Goal: Communication & Community: Answer question/provide support

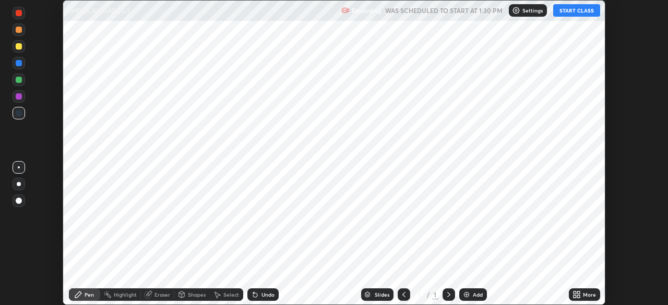
scroll to position [305, 667]
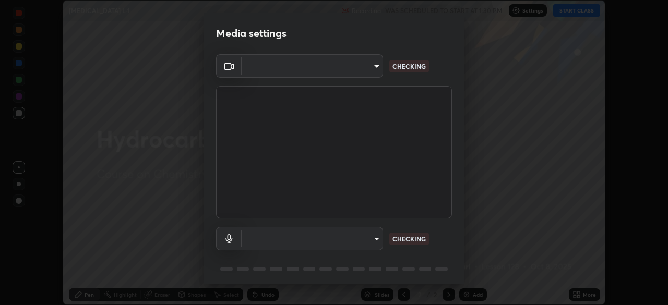
type input "ef407f58ae65e10c1af5a040b6eccf178273e27ca296938399710cc3d85b5032"
click at [305, 237] on body "Erase all [MEDICAL_DATA] L-1 Recording WAS SCHEDULED TO START AT 1:30 PM Settin…" at bounding box center [334, 152] width 668 height 305
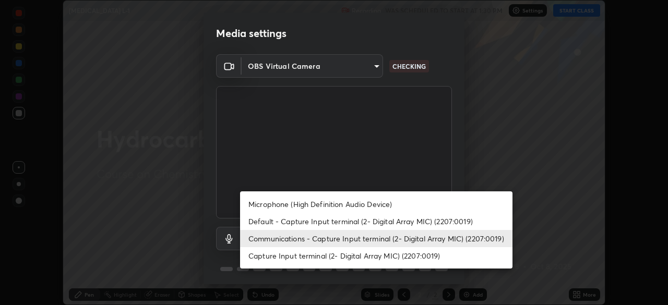
click at [269, 256] on li "Capture Input terminal (2- Digital Array MIC) (2207:0019)" at bounding box center [376, 255] width 272 height 17
type input "5a1f14acecb245962b3e6839b586ca798175aa1dabeb7b35b91f029c14d1209b"
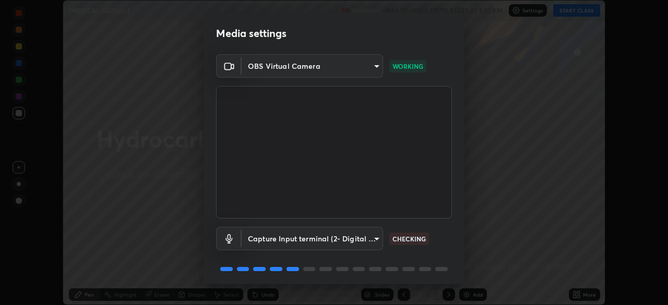
scroll to position [37, 0]
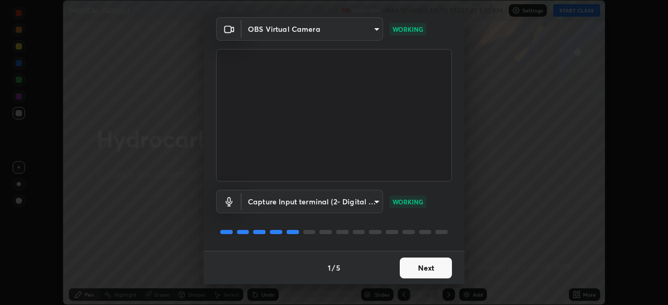
click at [412, 269] on button "Next" at bounding box center [426, 268] width 52 height 21
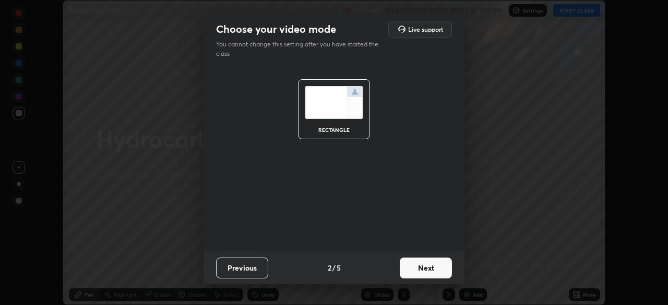
scroll to position [0, 0]
click at [414, 272] on button "Next" at bounding box center [426, 268] width 52 height 21
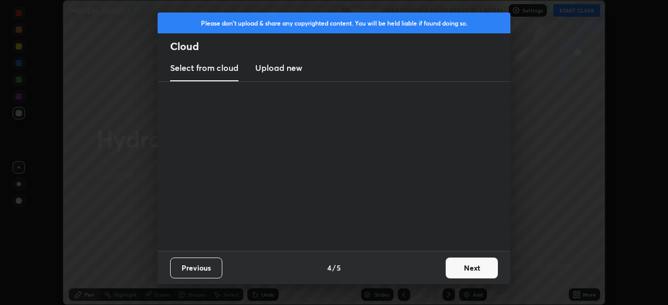
click at [418, 270] on div "Previous 4 / 5 Next" at bounding box center [334, 267] width 353 height 33
click at [463, 266] on button "Next" at bounding box center [472, 268] width 52 height 21
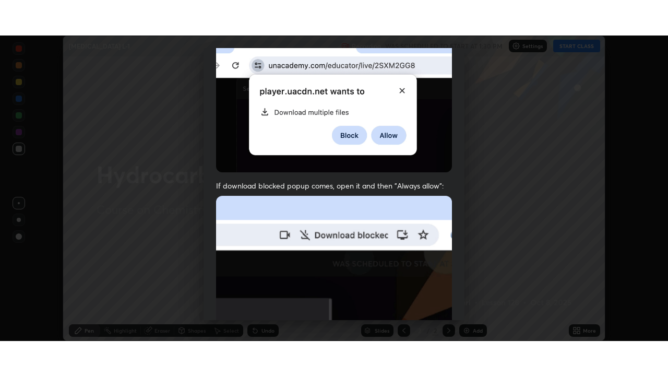
scroll to position [250, 0]
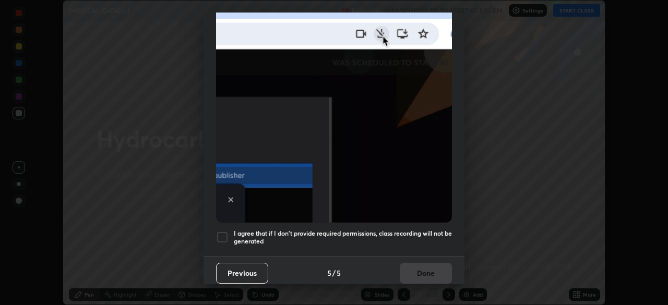
click at [224, 232] on div at bounding box center [222, 237] width 13 height 13
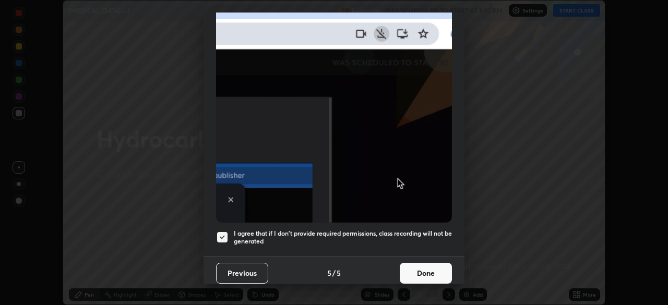
click at [414, 267] on button "Done" at bounding box center [426, 273] width 52 height 21
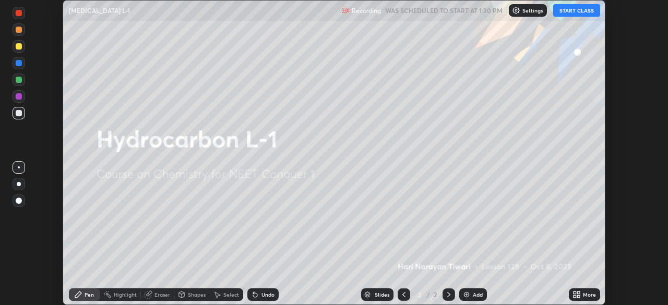
click at [465, 294] on img at bounding box center [466, 295] width 8 height 8
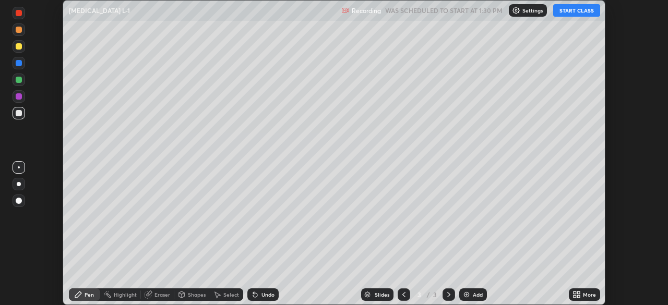
click at [578, 293] on icon at bounding box center [578, 293] width 3 height 3
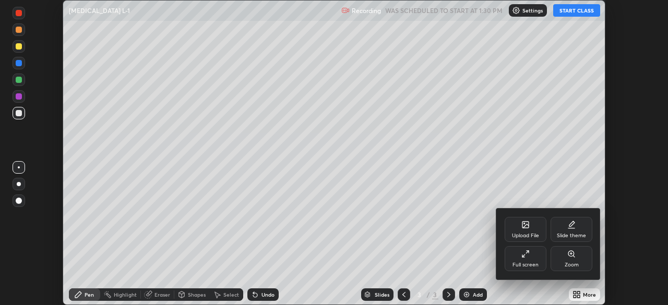
click at [528, 259] on div "Full screen" at bounding box center [525, 258] width 42 height 25
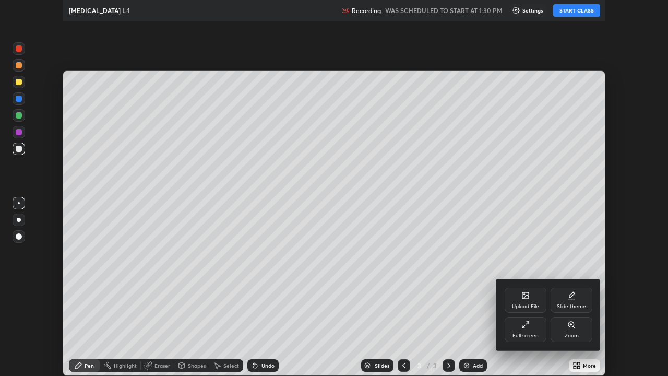
scroll to position [376, 668]
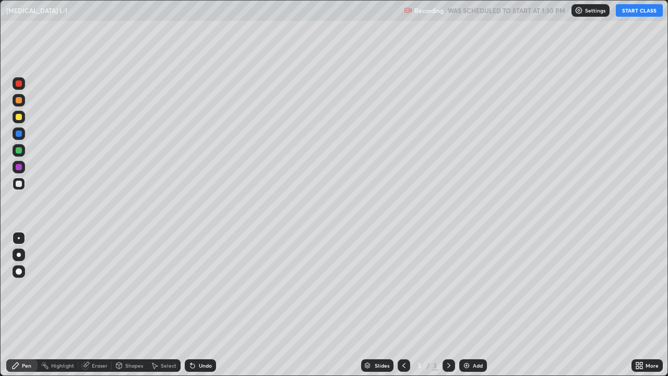
click at [629, 11] on button "START CLASS" at bounding box center [639, 10] width 47 height 13
click at [33, 305] on div "Pen" at bounding box center [21, 365] width 31 height 13
click at [18, 184] on div at bounding box center [19, 184] width 6 height 6
click at [29, 305] on div "Pen" at bounding box center [21, 365] width 31 height 13
click at [20, 305] on div "Pen" at bounding box center [21, 365] width 31 height 13
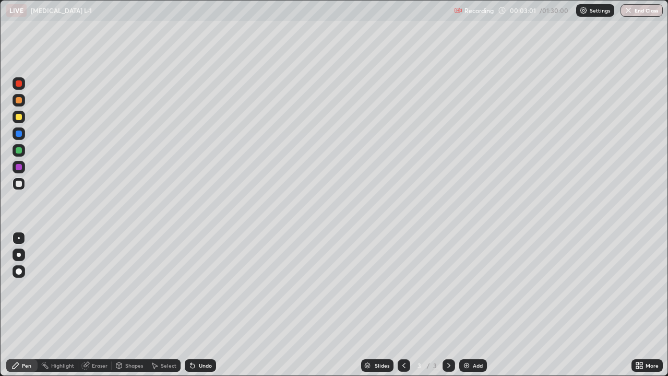
click at [106, 305] on div "Eraser" at bounding box center [100, 365] width 16 height 5
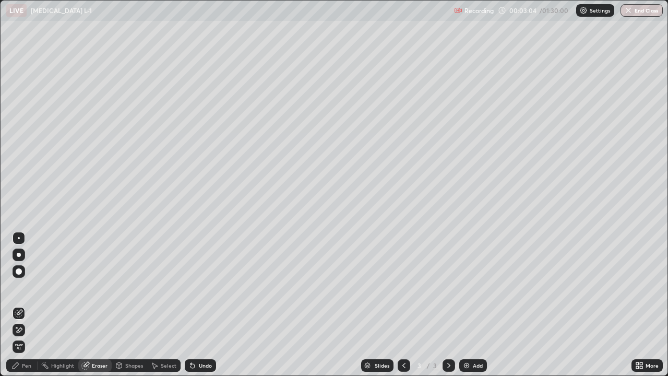
click at [32, 305] on div "Pen" at bounding box center [21, 365] width 31 height 13
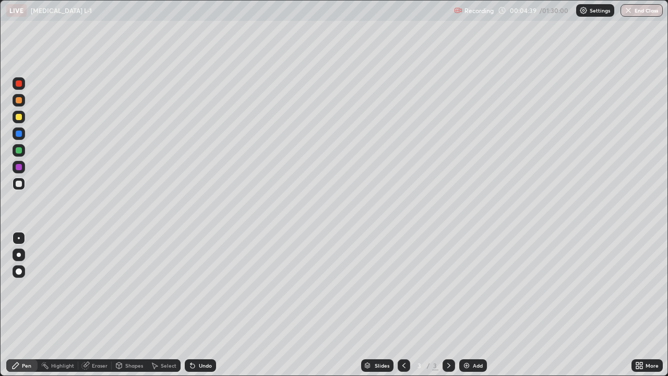
click at [18, 117] on div at bounding box center [19, 117] width 6 height 6
click at [16, 152] on div at bounding box center [19, 150] width 6 height 6
click at [94, 305] on div "Eraser" at bounding box center [100, 365] width 16 height 5
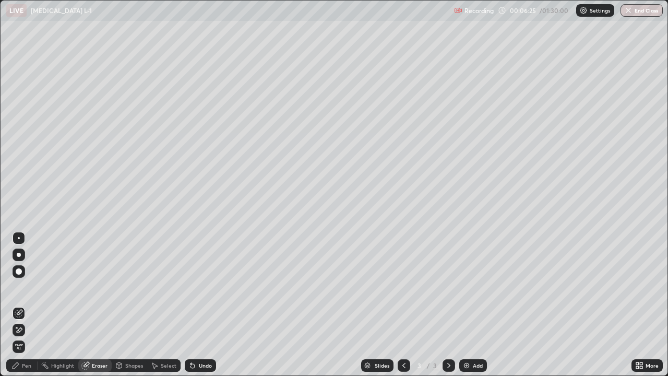
click at [157, 305] on icon at bounding box center [154, 365] width 8 height 8
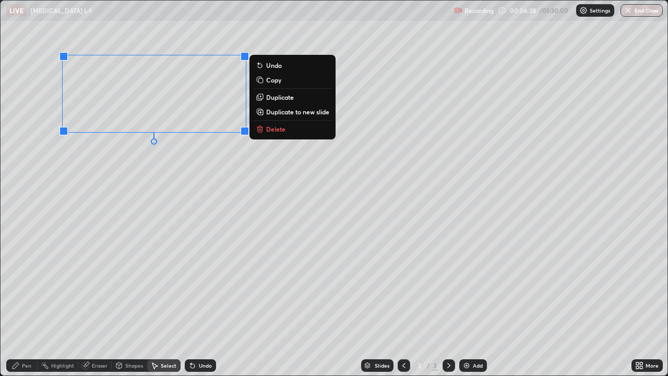
click at [273, 128] on p "Delete" at bounding box center [275, 129] width 19 height 8
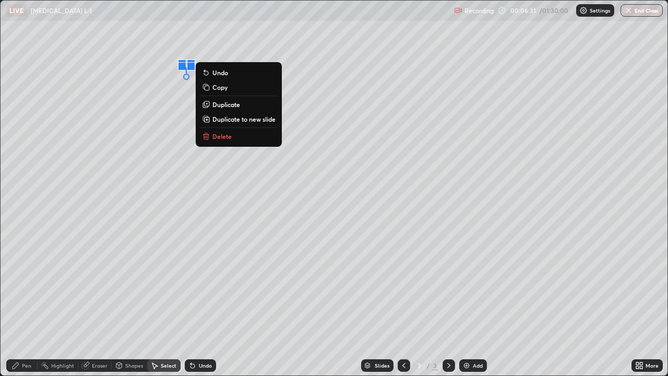
click at [222, 137] on p "Delete" at bounding box center [221, 136] width 19 height 8
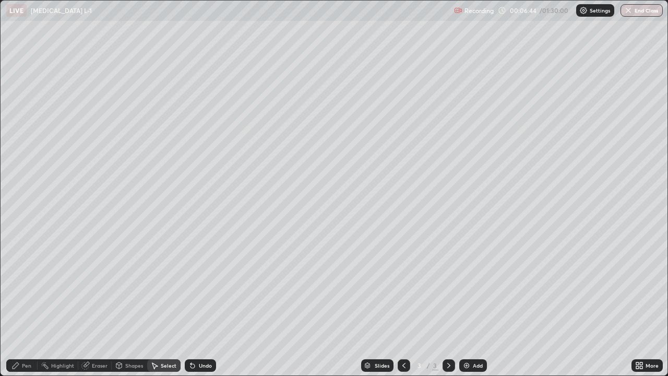
click at [28, 305] on div "Pen" at bounding box center [26, 365] width 9 height 5
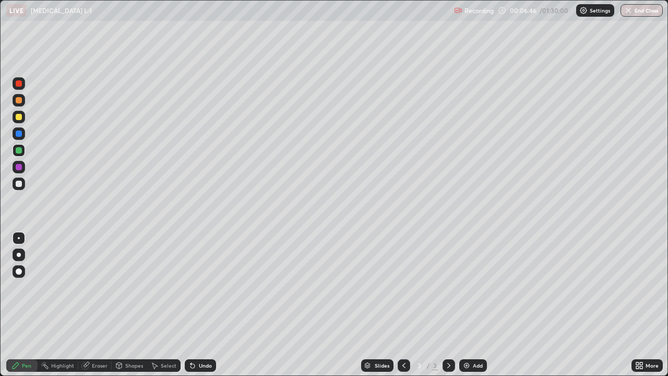
click at [18, 117] on div at bounding box center [19, 117] width 6 height 6
click at [18, 151] on div at bounding box center [19, 150] width 6 height 6
click at [19, 184] on div at bounding box center [19, 184] width 6 height 6
click at [19, 119] on div at bounding box center [19, 117] width 6 height 6
click at [18, 121] on div at bounding box center [19, 117] width 13 height 13
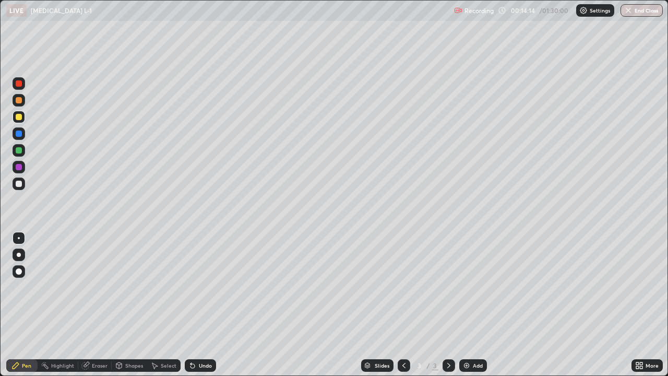
click at [462, 305] on img at bounding box center [466, 365] width 8 height 8
click at [18, 184] on div at bounding box center [19, 184] width 6 height 6
click at [95, 305] on div "Eraser" at bounding box center [100, 365] width 16 height 5
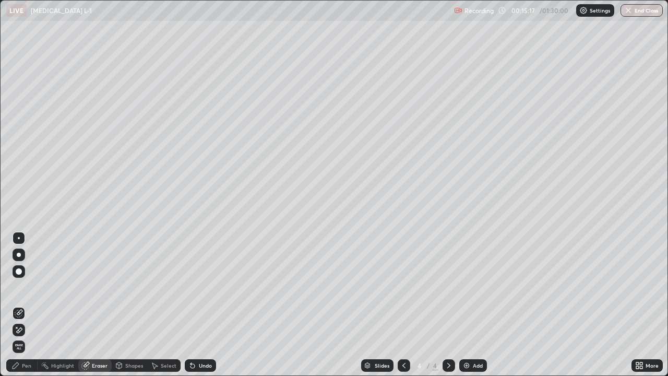
click at [29, 305] on div "Pen" at bounding box center [26, 365] width 9 height 5
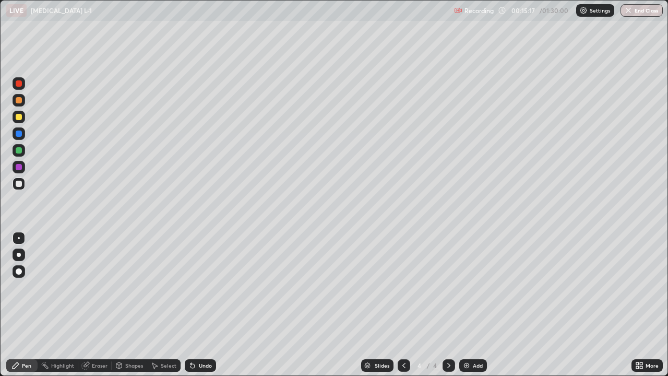
click at [29, 305] on div "Pen" at bounding box center [26, 365] width 9 height 5
click at [94, 305] on div "Eraser" at bounding box center [100, 365] width 16 height 5
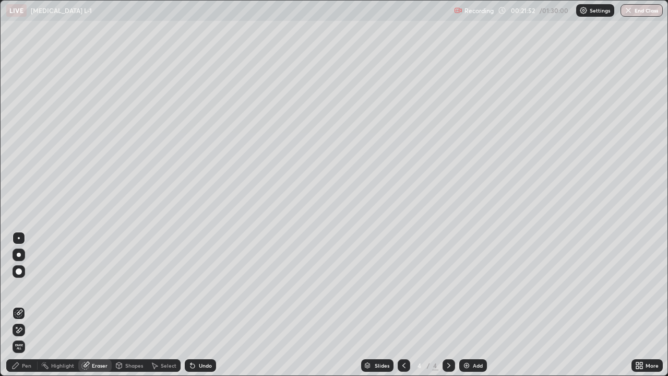
click at [464, 305] on img at bounding box center [466, 365] width 8 height 8
click at [31, 305] on div "Pen" at bounding box center [21, 365] width 31 height 13
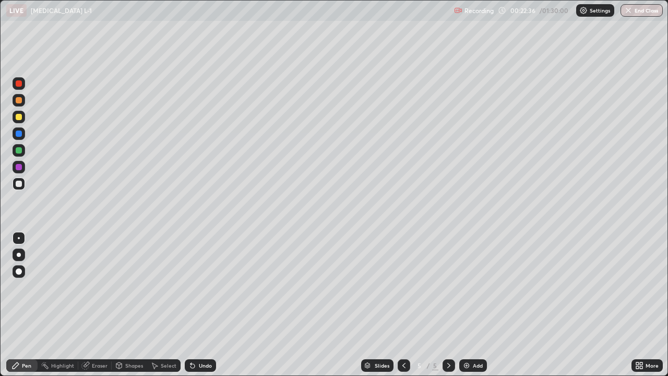
click at [18, 119] on div at bounding box center [19, 117] width 6 height 6
click at [17, 183] on div at bounding box center [19, 184] width 6 height 6
click at [20, 118] on div at bounding box center [19, 117] width 6 height 6
click at [19, 154] on div at bounding box center [19, 150] width 13 height 13
click at [17, 185] on div at bounding box center [19, 184] width 6 height 6
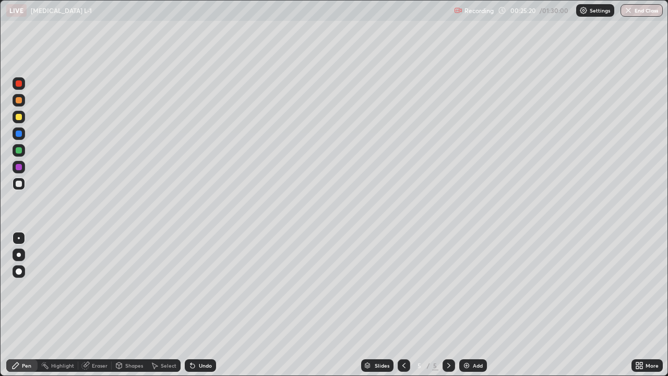
click at [104, 305] on div "Eraser" at bounding box center [100, 365] width 16 height 5
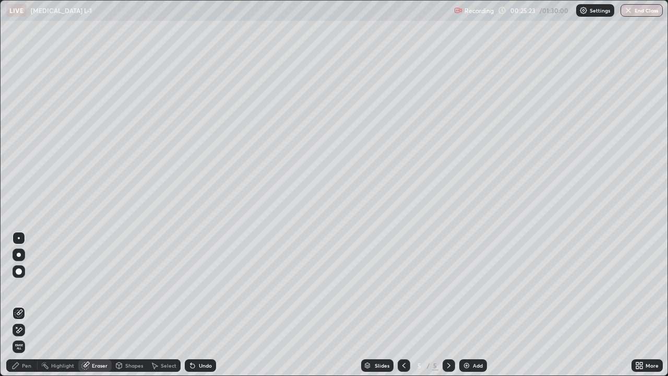
click at [31, 305] on div "Pen" at bounding box center [21, 365] width 31 height 13
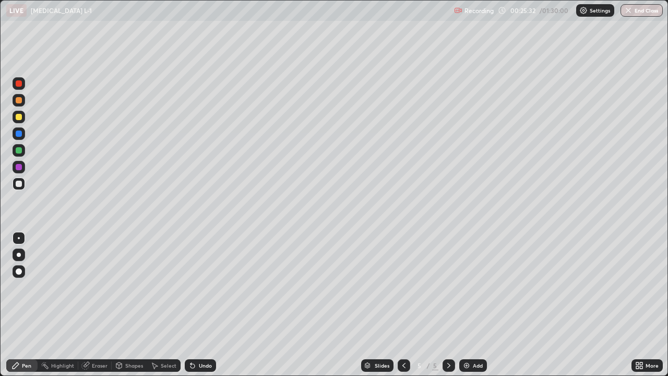
click at [92, 305] on div "Eraser" at bounding box center [100, 365] width 16 height 5
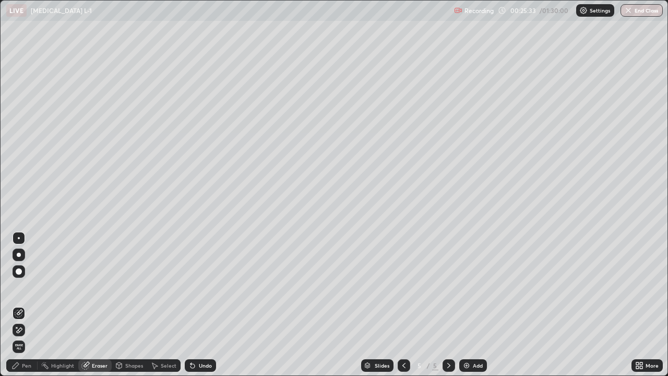
click at [160, 305] on div "Select" at bounding box center [163, 365] width 33 height 13
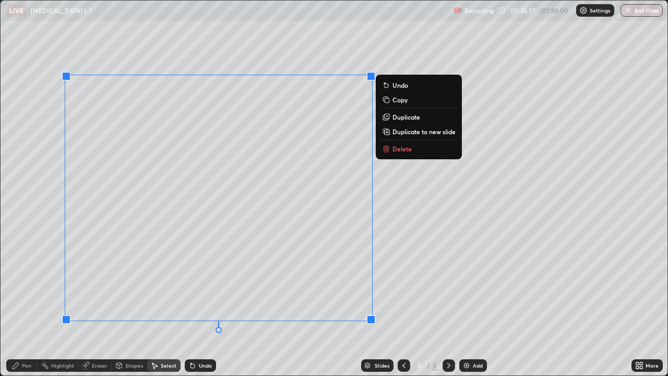
click at [388, 149] on icon at bounding box center [385, 149] width 5 height 5
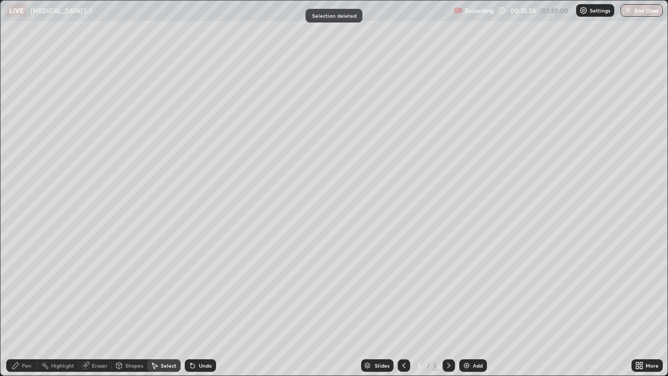
click at [27, 305] on div "Pen" at bounding box center [26, 365] width 9 height 5
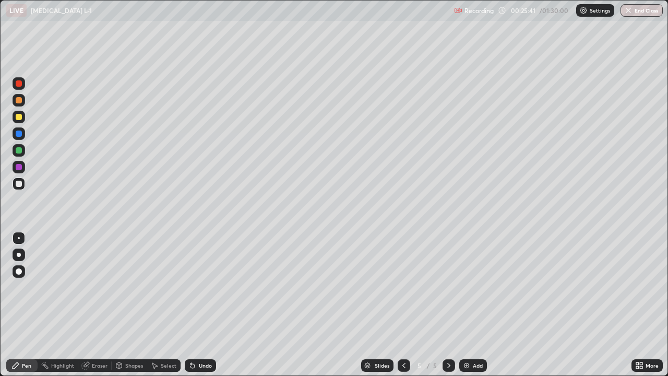
click at [191, 305] on icon at bounding box center [192, 366] width 4 height 4
click at [98, 305] on div "Eraser" at bounding box center [100, 365] width 16 height 5
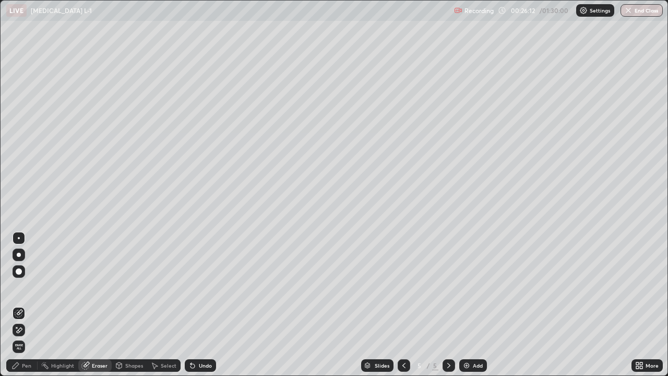
click at [166, 305] on div "Select" at bounding box center [169, 365] width 16 height 5
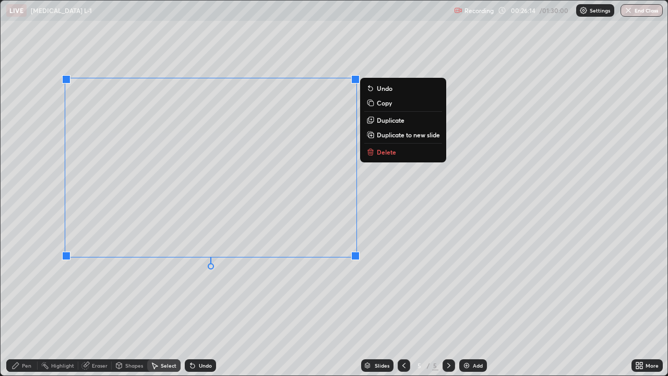
click at [377, 151] on p "Delete" at bounding box center [386, 152] width 19 height 8
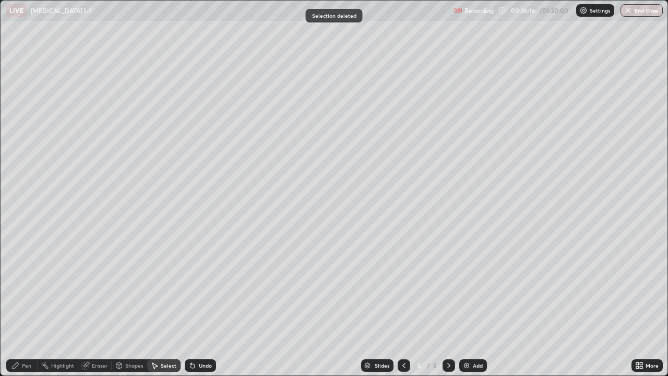
click at [30, 305] on div "Pen" at bounding box center [26, 365] width 9 height 5
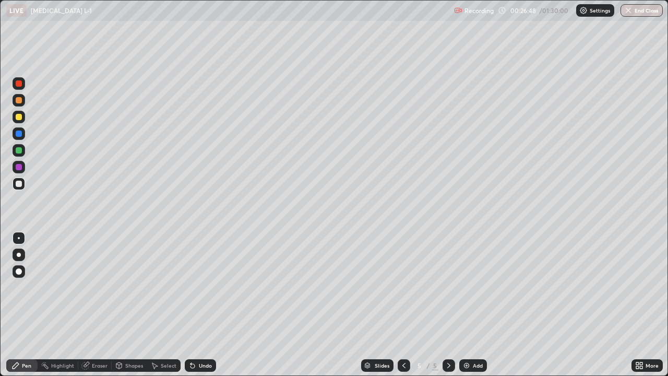
click at [97, 305] on div "Eraser" at bounding box center [100, 365] width 16 height 5
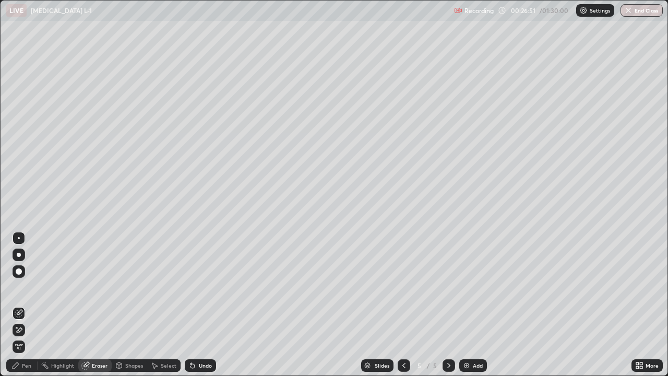
click at [27, 305] on div "Pen" at bounding box center [26, 365] width 9 height 5
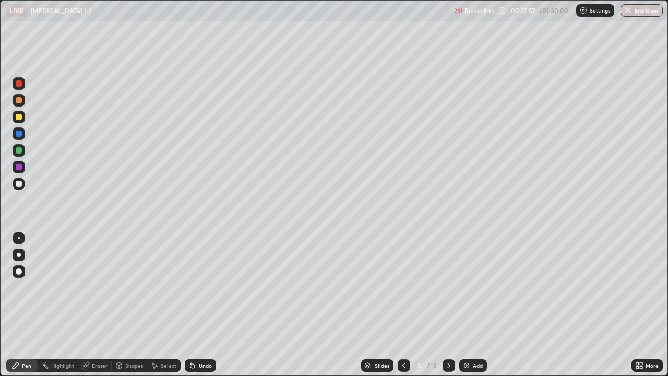
click at [95, 305] on div "Eraser" at bounding box center [100, 365] width 16 height 5
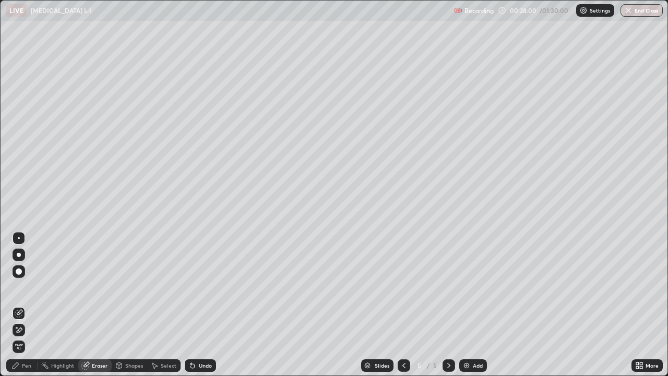
click at [29, 305] on div "Pen" at bounding box center [26, 365] width 9 height 5
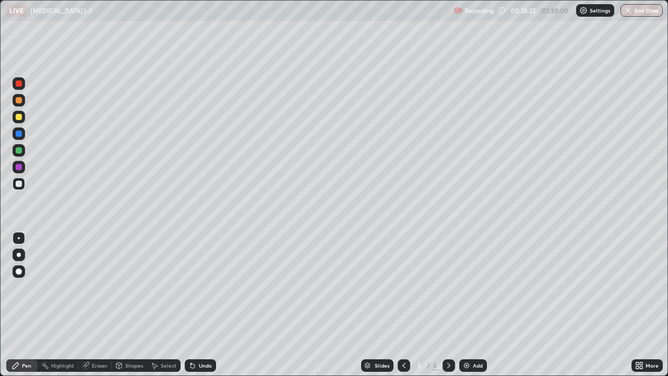
click at [90, 305] on div "Eraser" at bounding box center [94, 365] width 33 height 13
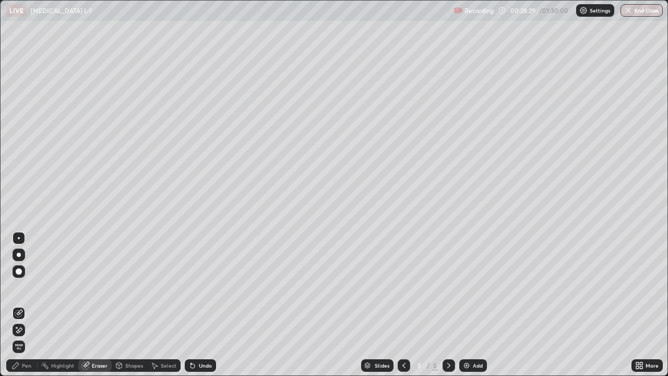
click at [29, 305] on div "Pen" at bounding box center [26, 365] width 9 height 5
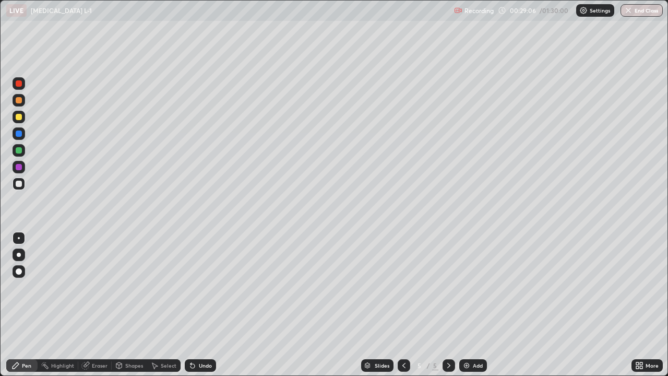
click at [104, 305] on div "Eraser" at bounding box center [100, 365] width 16 height 5
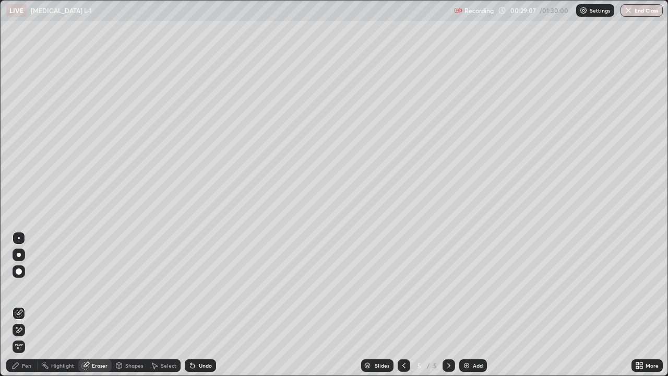
click at [166, 305] on div "Select" at bounding box center [169, 365] width 16 height 5
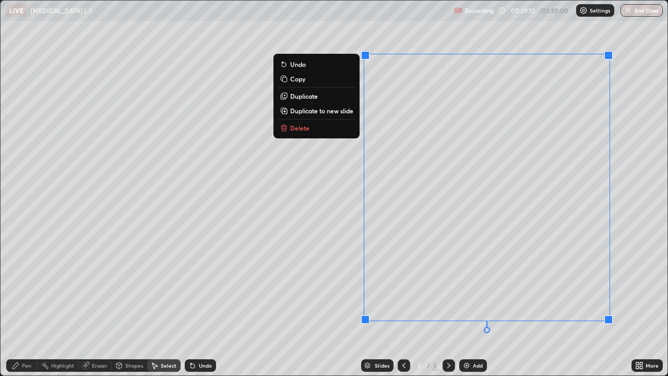
click at [315, 131] on button "Delete" at bounding box center [317, 128] width 78 height 13
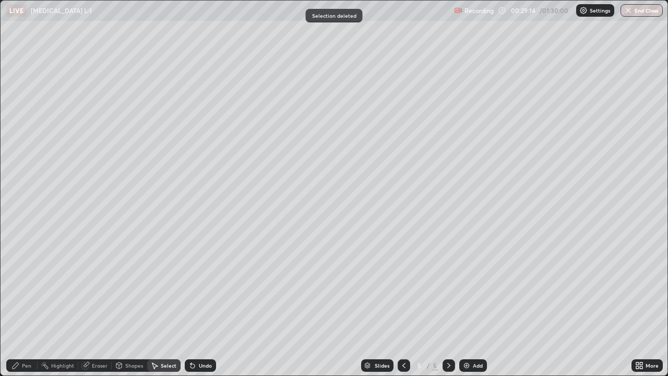
click at [36, 305] on div "Pen" at bounding box center [21, 365] width 31 height 13
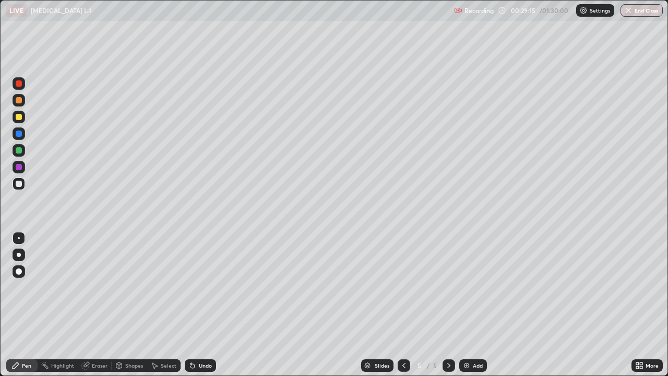
click at [18, 183] on div at bounding box center [19, 184] width 6 height 6
click at [94, 305] on div "Eraser" at bounding box center [100, 365] width 16 height 5
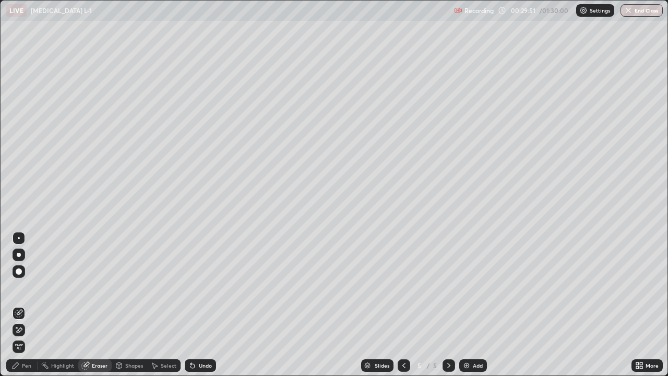
click at [27, 305] on div "Pen" at bounding box center [26, 365] width 9 height 5
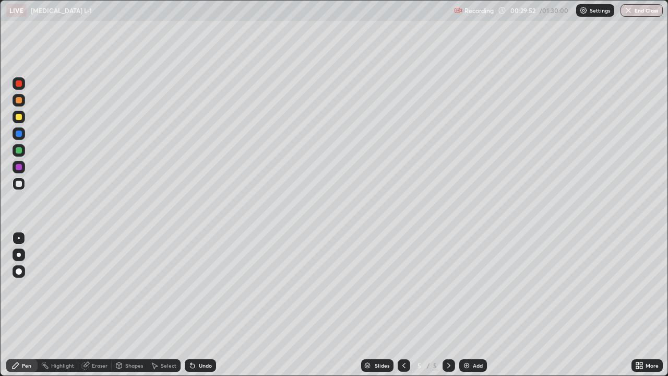
click at [18, 119] on div at bounding box center [19, 117] width 6 height 6
click at [18, 151] on div at bounding box center [19, 150] width 6 height 6
click at [19, 184] on div at bounding box center [19, 184] width 6 height 6
click at [20, 117] on div at bounding box center [19, 117] width 6 height 6
click at [462, 305] on img at bounding box center [466, 365] width 8 height 8
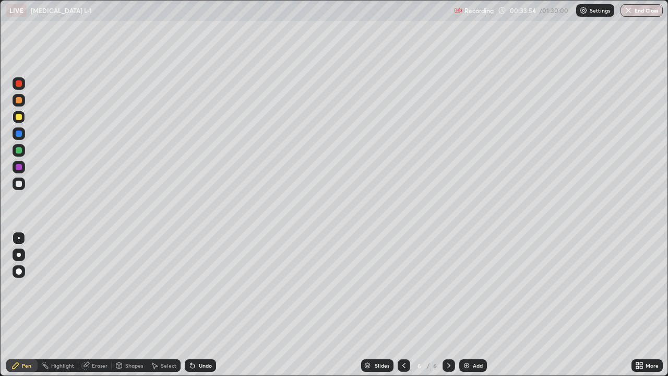
click at [31, 305] on div "Pen" at bounding box center [26, 365] width 9 height 5
click at [18, 187] on div at bounding box center [19, 183] width 13 height 13
click at [17, 116] on div at bounding box center [19, 117] width 6 height 6
click at [18, 181] on div at bounding box center [19, 184] width 6 height 6
click at [18, 118] on div at bounding box center [19, 117] width 6 height 6
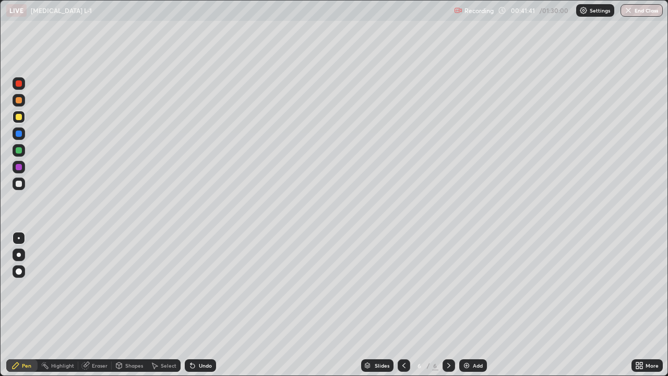
click at [19, 186] on div at bounding box center [19, 184] width 6 height 6
click at [97, 305] on div "Eraser" at bounding box center [100, 365] width 16 height 5
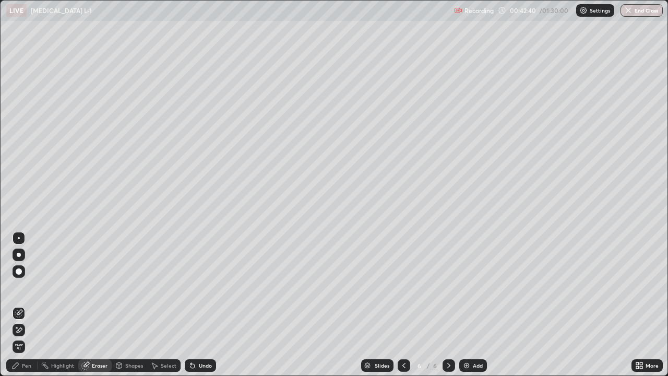
click at [165, 305] on div "Select" at bounding box center [169, 365] width 16 height 5
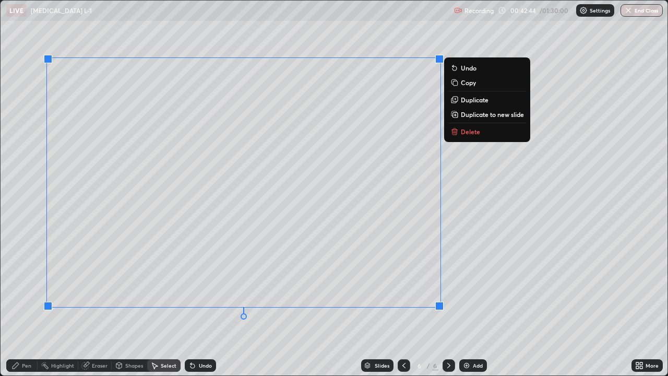
click at [461, 130] on p "Delete" at bounding box center [470, 131] width 19 height 8
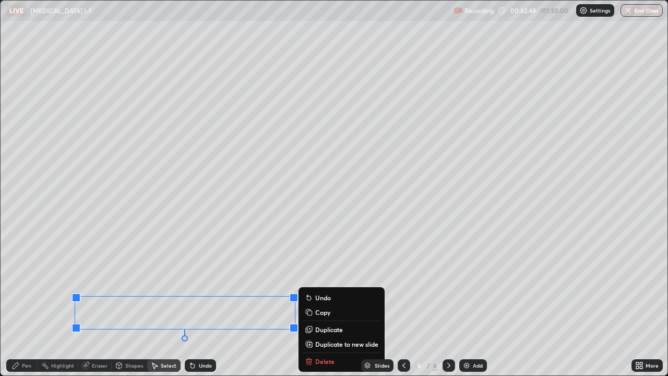
click at [318, 305] on div "Slides 6 / 6 Add" at bounding box center [423, 365] width 415 height 21
click at [362, 304] on button "Undo" at bounding box center [342, 297] width 78 height 13
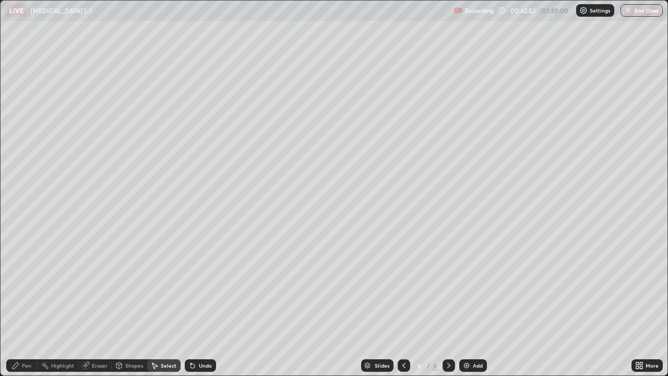
click at [98, 305] on div "Eraser" at bounding box center [100, 365] width 16 height 5
click at [162, 305] on div "Select" at bounding box center [169, 365] width 16 height 5
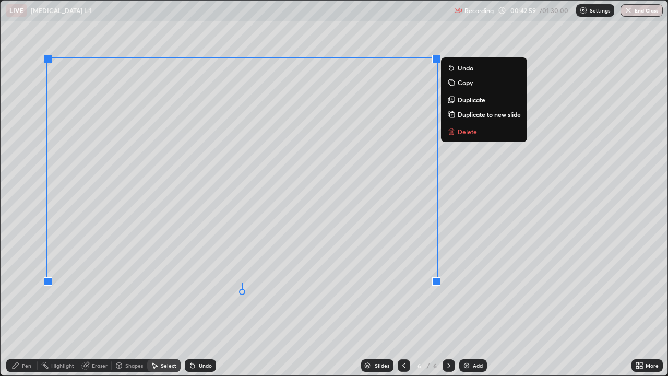
click at [460, 134] on p "Delete" at bounding box center [467, 131] width 19 height 8
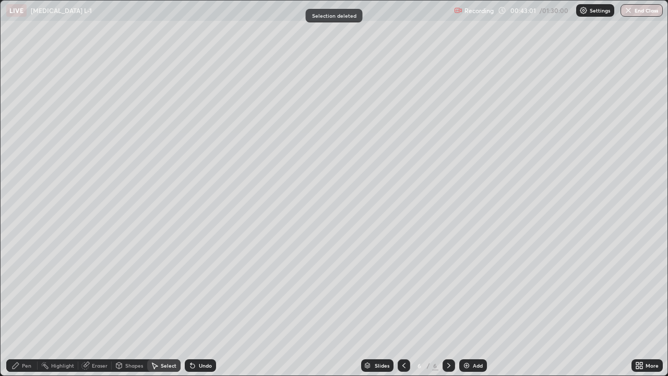
click at [96, 305] on div "Eraser" at bounding box center [100, 365] width 16 height 5
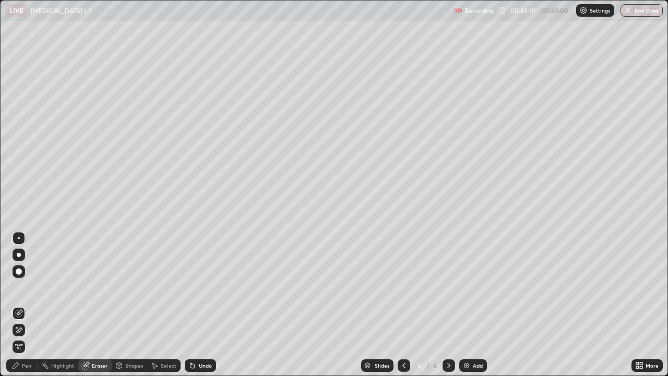
click at [28, 305] on div "Pen" at bounding box center [26, 365] width 9 height 5
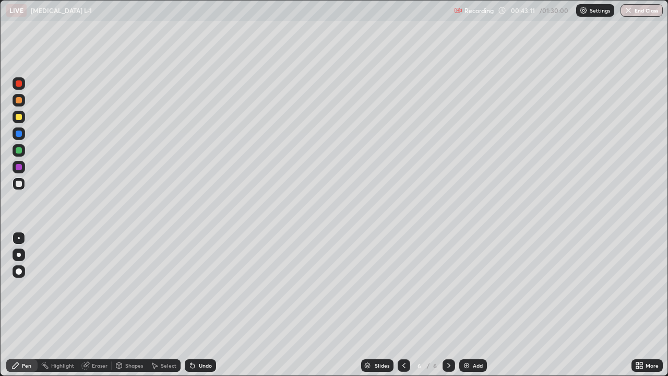
click at [19, 183] on div at bounding box center [19, 184] width 6 height 6
click at [98, 305] on div "Eraser" at bounding box center [100, 365] width 16 height 5
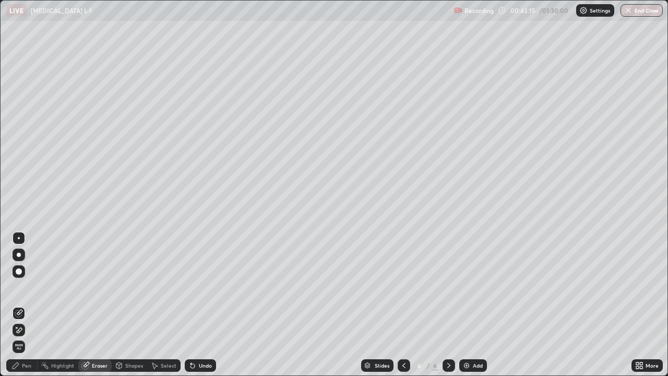
click at [26, 305] on div "Pen" at bounding box center [26, 365] width 9 height 5
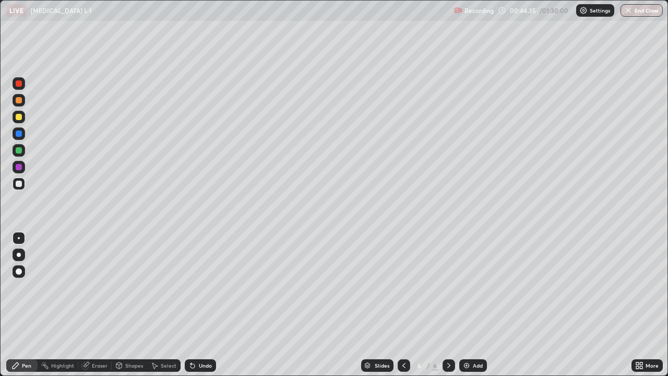
click at [18, 116] on div at bounding box center [19, 117] width 6 height 6
click at [20, 150] on div at bounding box center [19, 150] width 6 height 6
click at [18, 185] on div at bounding box center [19, 184] width 6 height 6
click at [20, 183] on div at bounding box center [19, 184] width 6 height 6
click at [102, 305] on div "Eraser" at bounding box center [100, 365] width 16 height 5
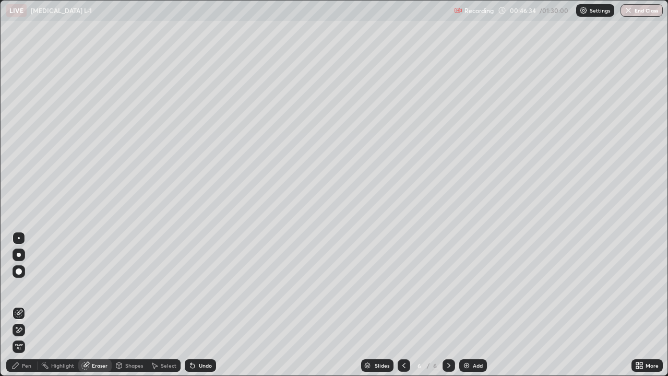
click at [173, 305] on div "Select" at bounding box center [169, 365] width 16 height 5
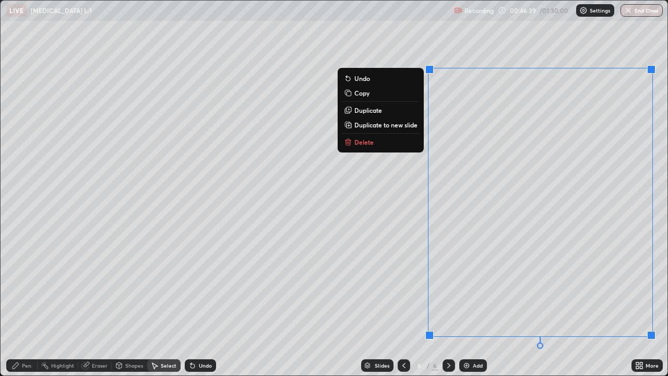
click at [365, 144] on p "Delete" at bounding box center [363, 142] width 19 height 8
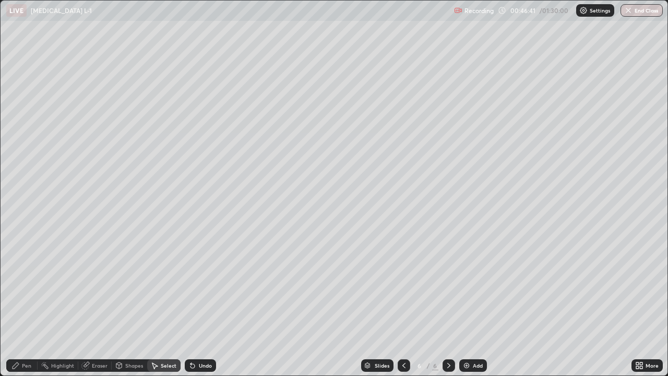
click at [30, 305] on div "Pen" at bounding box center [26, 365] width 9 height 5
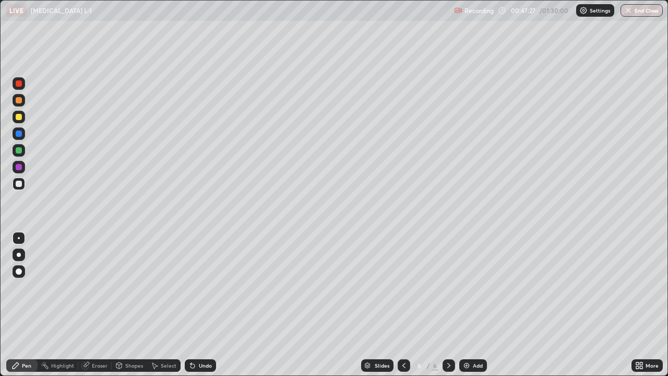
click at [26, 305] on div "Pen" at bounding box center [26, 365] width 9 height 5
click at [19, 184] on div at bounding box center [19, 184] width 6 height 6
click at [30, 305] on div "Pen" at bounding box center [26, 365] width 9 height 5
click at [467, 305] on img at bounding box center [466, 365] width 8 height 8
click at [25, 305] on div "Pen" at bounding box center [26, 365] width 9 height 5
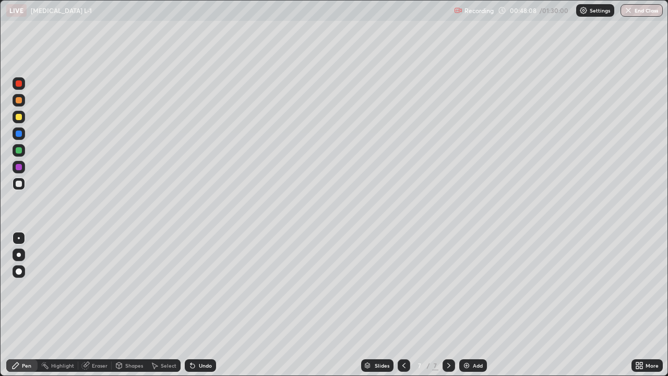
click at [19, 183] on div at bounding box center [19, 184] width 6 height 6
click at [18, 117] on div at bounding box center [19, 117] width 6 height 6
click at [18, 184] on div at bounding box center [19, 184] width 6 height 6
click at [18, 118] on div at bounding box center [19, 117] width 6 height 6
click at [18, 182] on div at bounding box center [19, 184] width 6 height 6
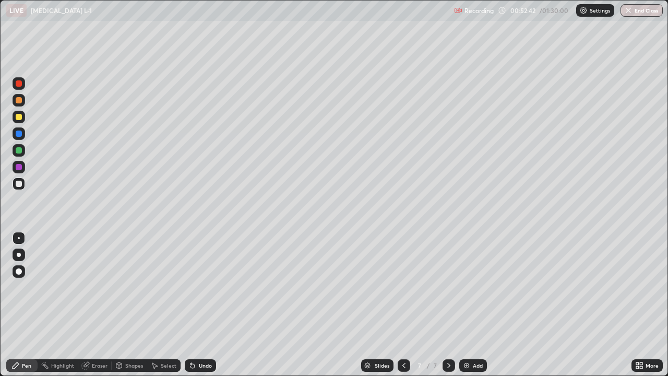
click at [22, 120] on div at bounding box center [19, 117] width 13 height 13
click at [18, 186] on div at bounding box center [19, 184] width 6 height 6
click at [462, 305] on img at bounding box center [466, 365] width 8 height 8
click at [25, 305] on div "Pen" at bounding box center [26, 365] width 9 height 5
click at [18, 185] on div at bounding box center [19, 184] width 6 height 6
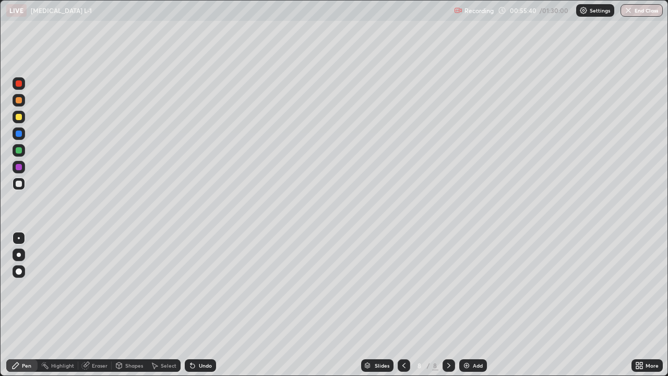
click at [97, 305] on div "Eraser" at bounding box center [100, 365] width 16 height 5
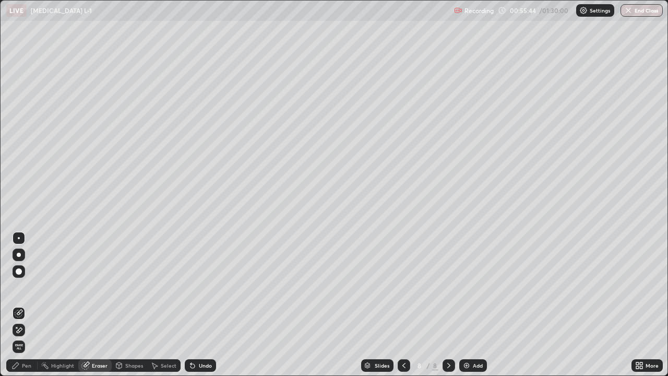
click at [28, 305] on div "Pen" at bounding box center [26, 365] width 9 height 5
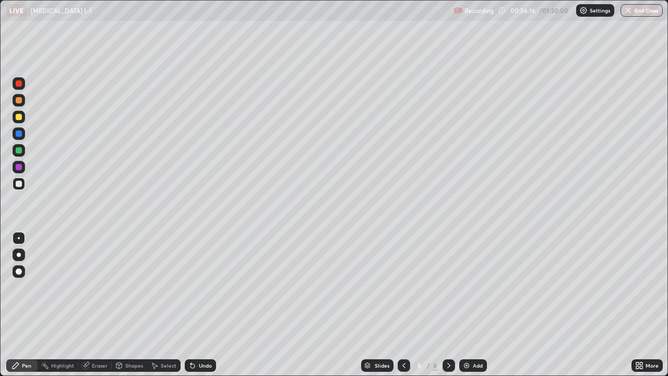
click at [97, 305] on div "Eraser" at bounding box center [100, 365] width 16 height 5
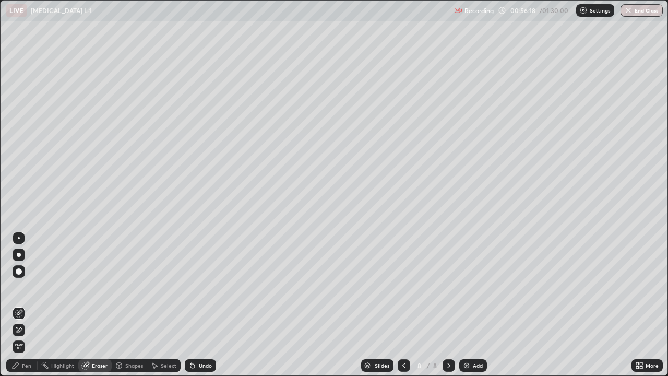
click at [31, 305] on div "Pen" at bounding box center [26, 365] width 9 height 5
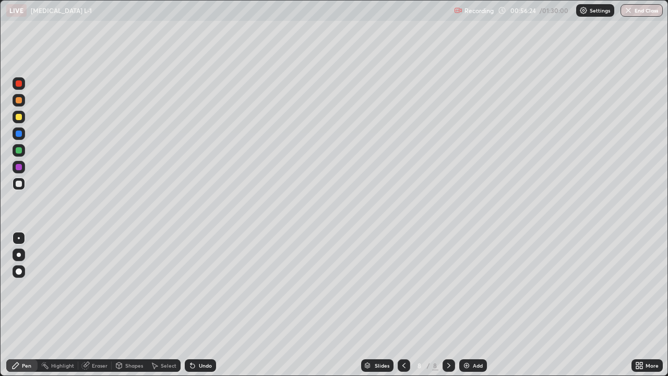
click at [94, 305] on div "Eraser" at bounding box center [100, 365] width 16 height 5
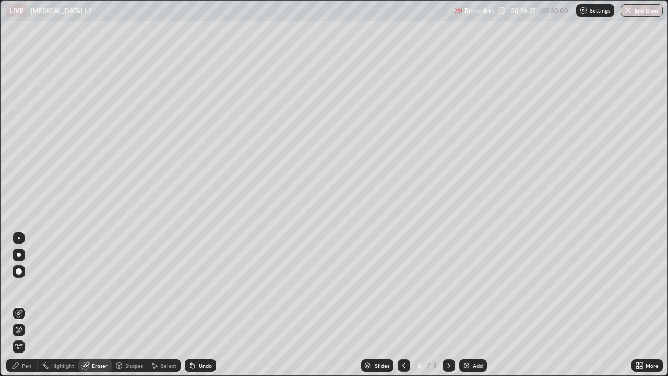
click at [29, 305] on div "Pen" at bounding box center [26, 365] width 9 height 5
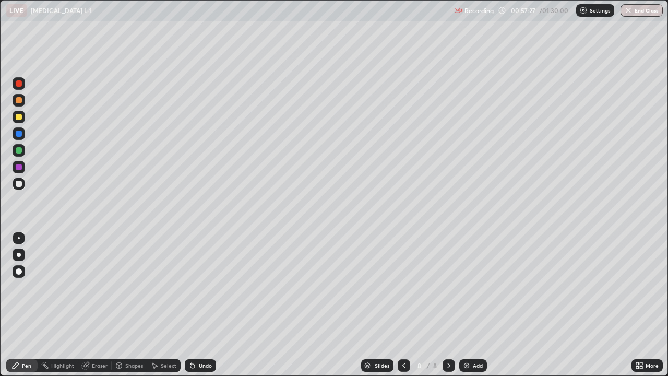
click at [20, 118] on div at bounding box center [19, 117] width 6 height 6
click at [21, 183] on div at bounding box center [19, 184] width 6 height 6
click at [93, 305] on div "Eraser" at bounding box center [100, 365] width 16 height 5
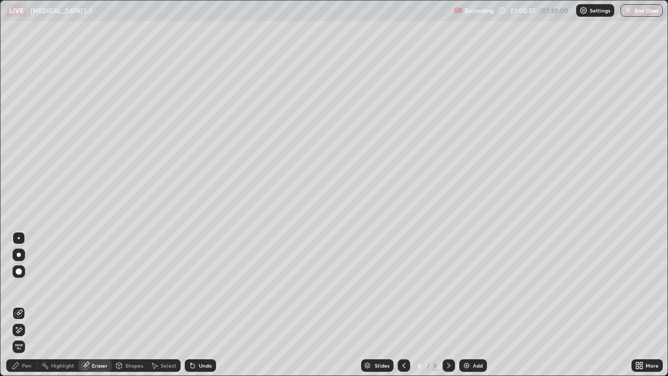
click at [28, 305] on div "Pen" at bounding box center [26, 365] width 9 height 5
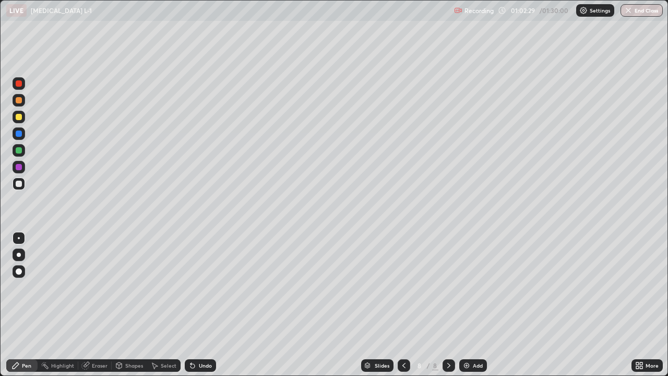
click at [67, 305] on div "Highlight" at bounding box center [62, 365] width 23 height 5
click at [28, 305] on div "Pen" at bounding box center [26, 365] width 9 height 5
click at [464, 305] on img at bounding box center [466, 365] width 8 height 8
click at [18, 184] on div at bounding box center [19, 184] width 6 height 6
click at [18, 117] on div at bounding box center [19, 117] width 6 height 6
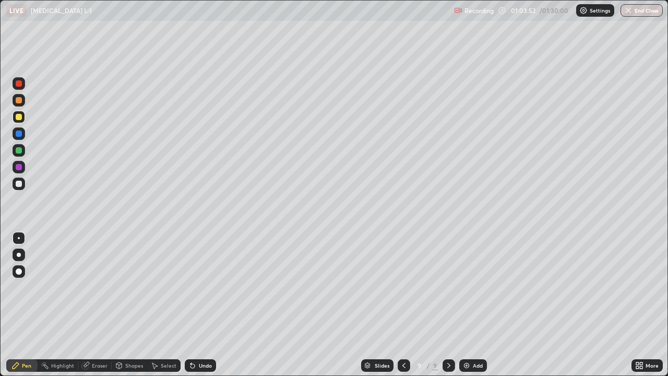
click at [19, 186] on div at bounding box center [19, 184] width 6 height 6
click at [18, 118] on div at bounding box center [19, 117] width 6 height 6
click at [19, 184] on div at bounding box center [19, 184] width 6 height 6
click at [18, 117] on div at bounding box center [19, 117] width 6 height 6
click at [463, 305] on img at bounding box center [466, 365] width 8 height 8
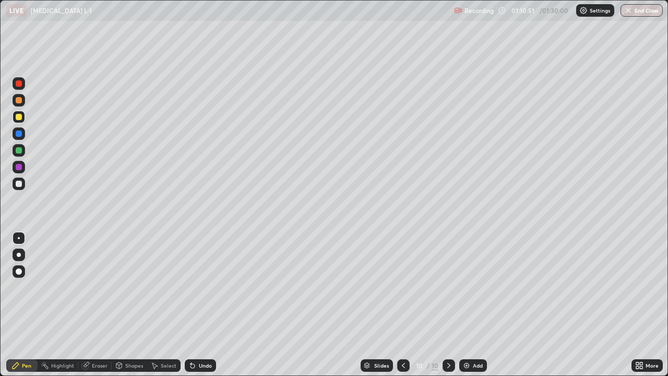
click at [18, 186] on div at bounding box center [19, 184] width 6 height 6
click at [20, 116] on div at bounding box center [19, 117] width 6 height 6
click at [17, 151] on div at bounding box center [19, 150] width 6 height 6
click at [18, 117] on div at bounding box center [19, 117] width 6 height 6
click at [17, 182] on div at bounding box center [19, 184] width 6 height 6
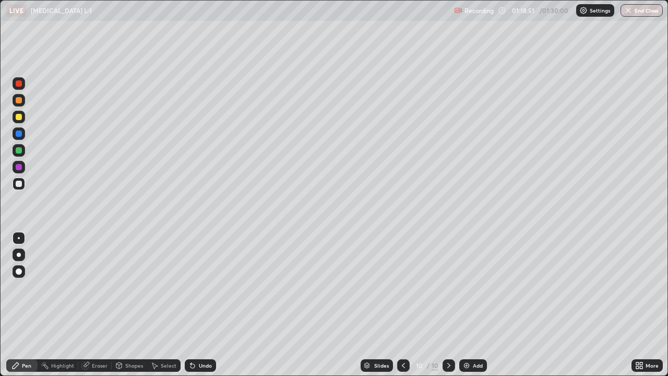
click at [636, 9] on button "End Class" at bounding box center [641, 10] width 42 height 13
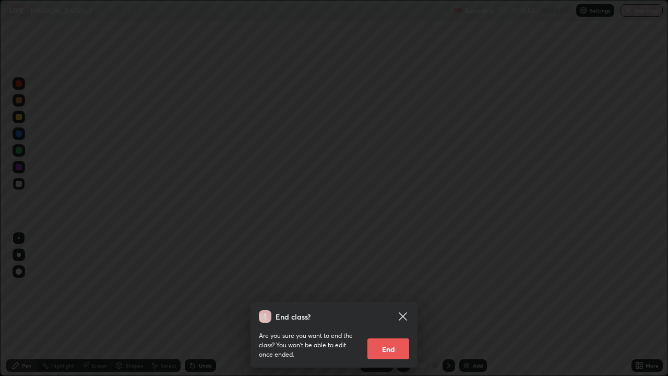
click at [385, 305] on button "End" at bounding box center [388, 348] width 42 height 21
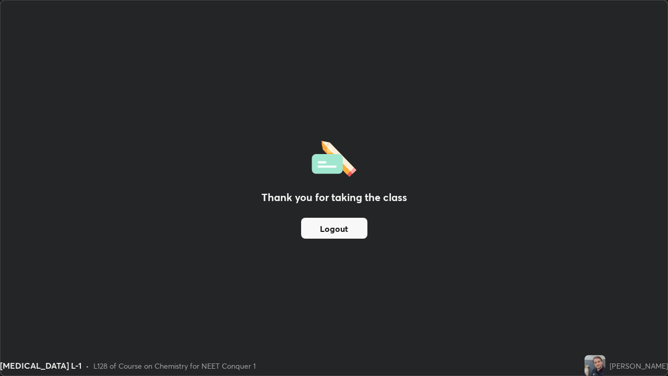
click at [338, 224] on button "Logout" at bounding box center [334, 228] width 66 height 21
